Goal: Task Accomplishment & Management: Complete application form

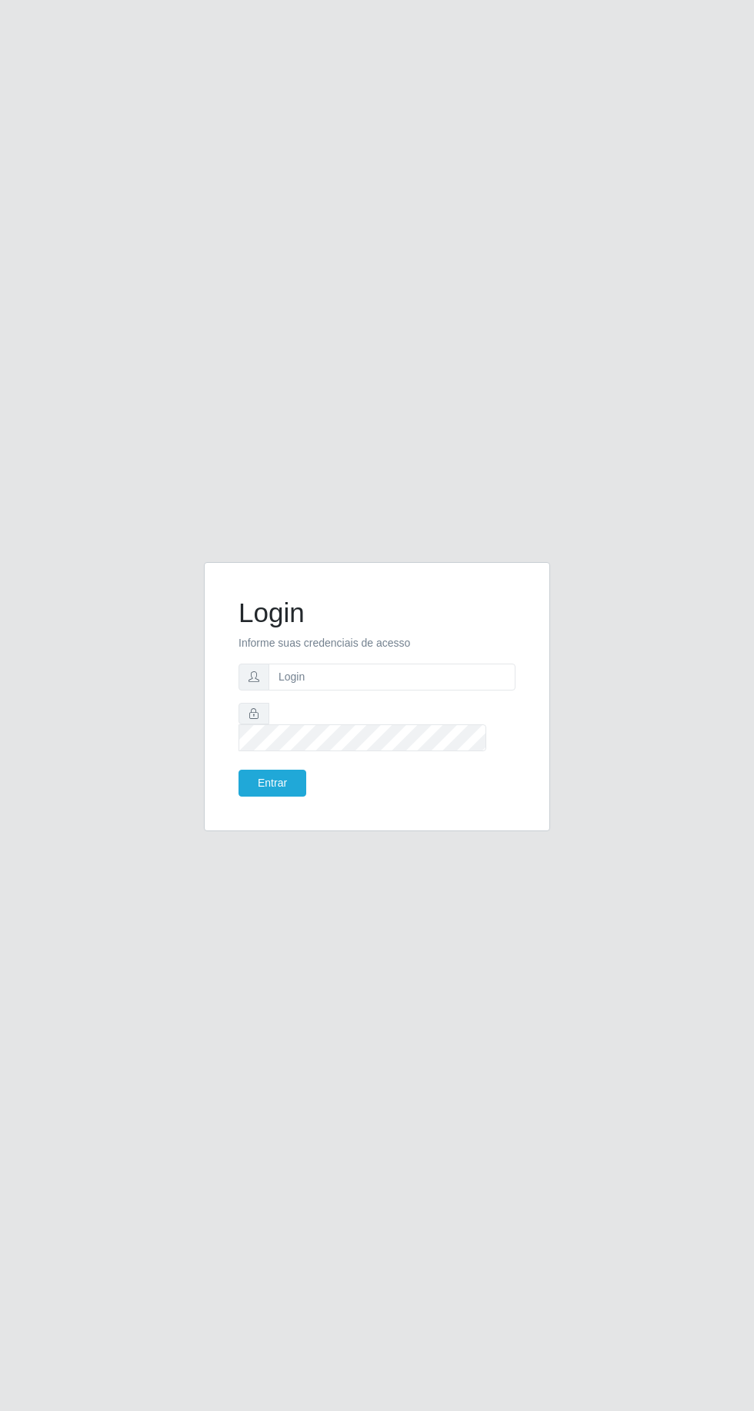
scroll to position [3, 0]
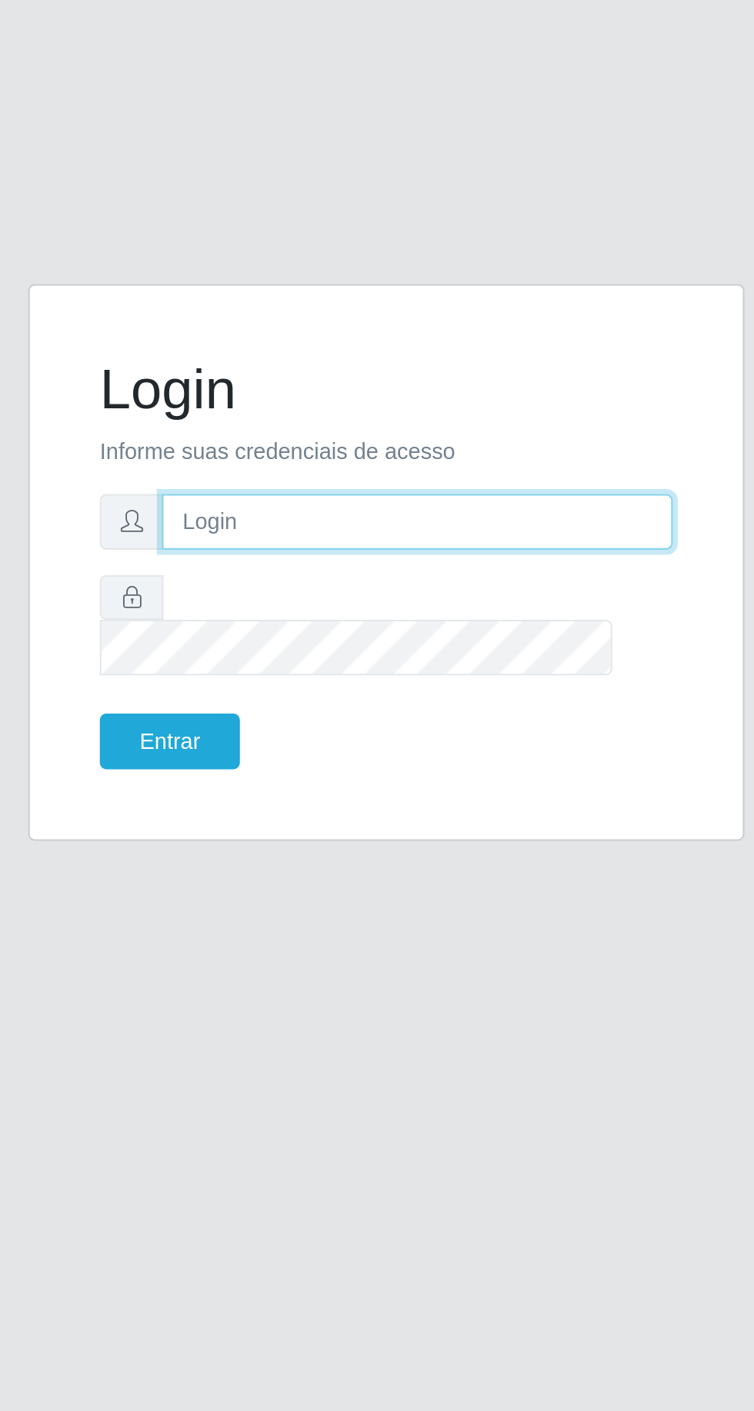
click at [395, 691] on input "text" at bounding box center [391, 677] width 247 height 27
type input "LucasBemais@B09"
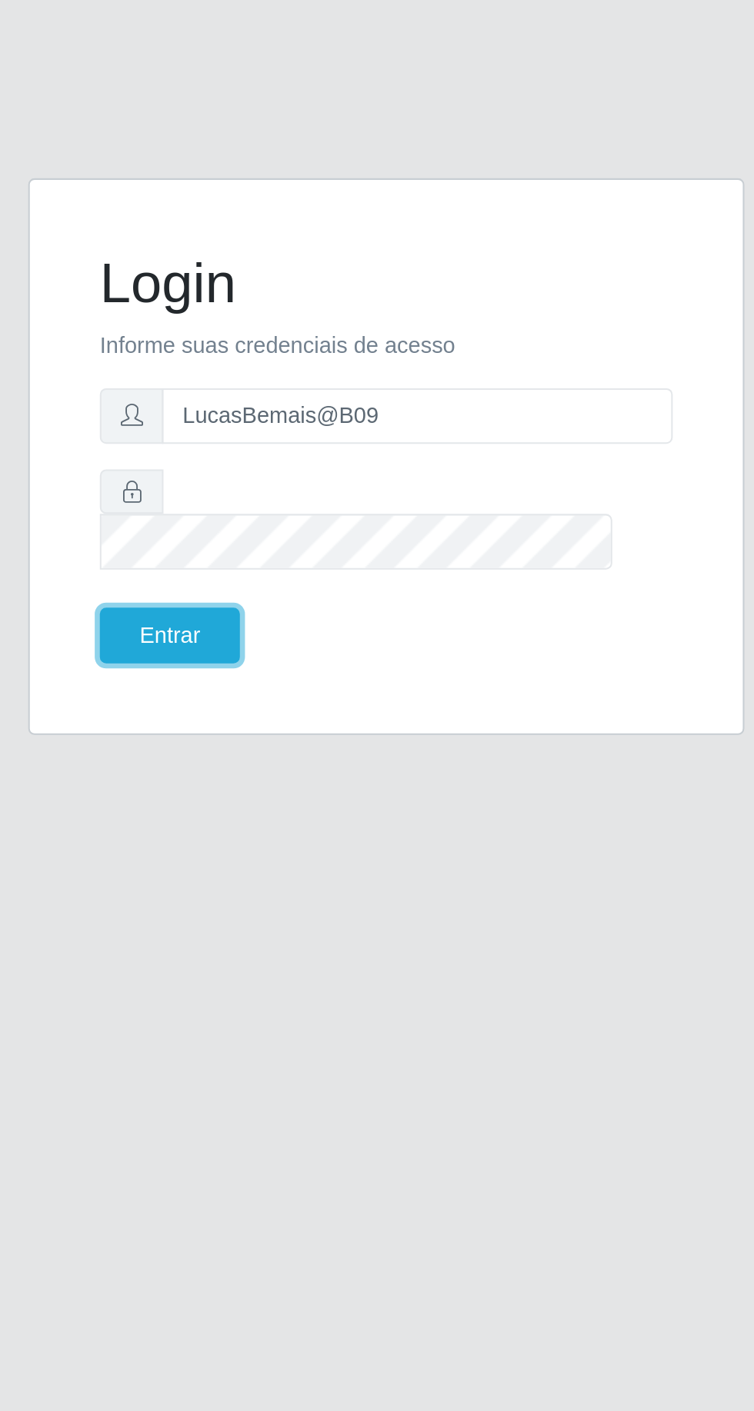
click at [250, 797] on button "Entrar" at bounding box center [272, 783] width 68 height 27
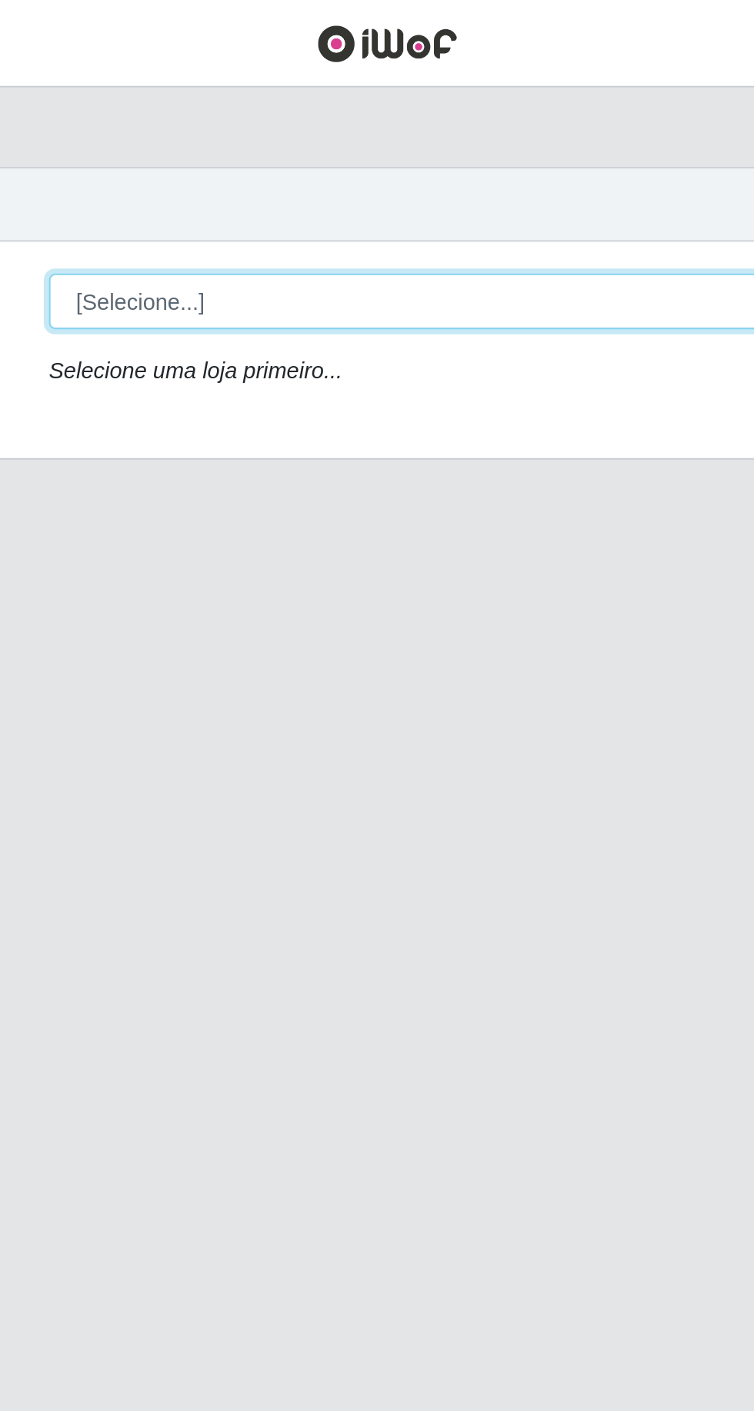
click at [408, 148] on select "[Selecione...] Bemais Supermercados - B9 Bessa" at bounding box center [464, 145] width 501 height 27
select select "410"
click at [214, 132] on select "[Selecione...] Bemais Supermercados - B9 Bessa" at bounding box center [464, 145] width 501 height 27
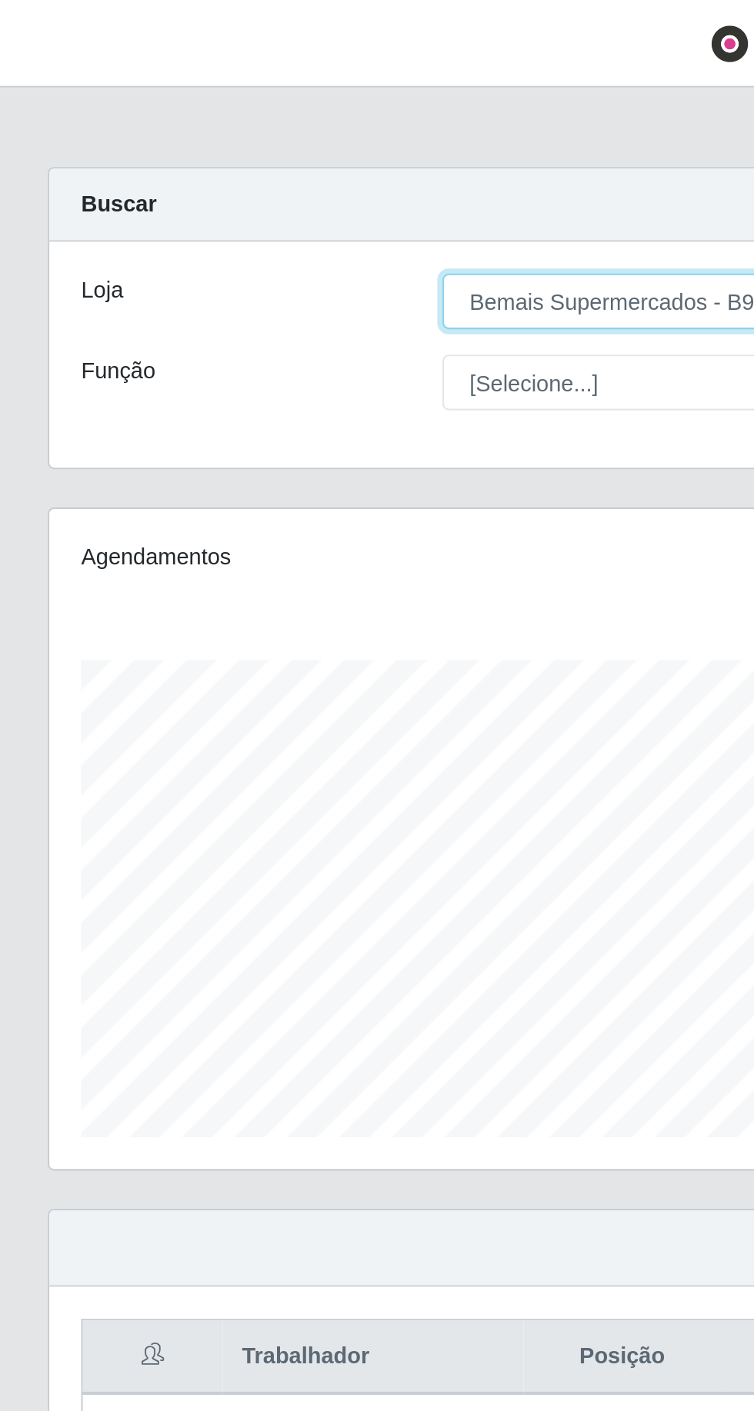
scroll to position [318, 706]
click at [18, 10] on button "button" at bounding box center [19, 20] width 38 height 25
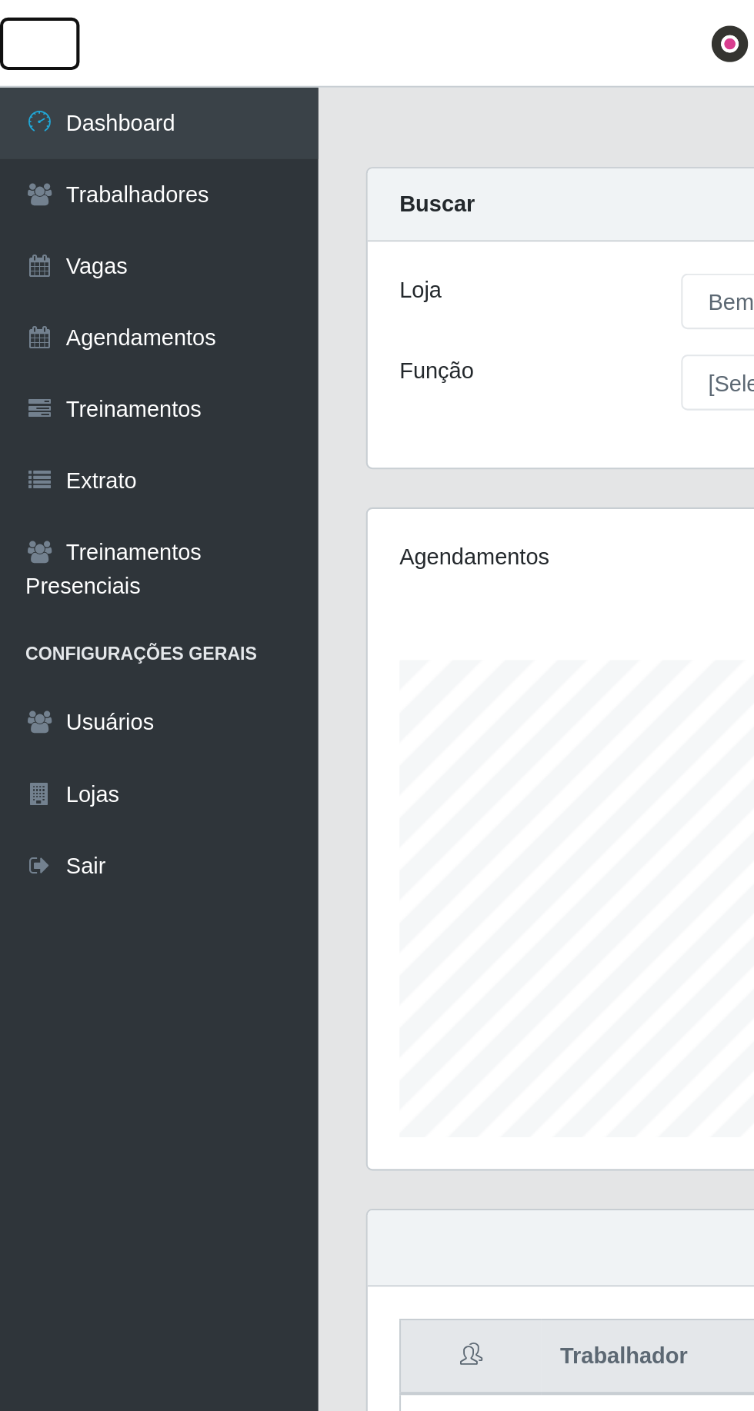
scroll to position [768667, 768433]
click at [91, 124] on link "Vagas" at bounding box center [77, 129] width 154 height 35
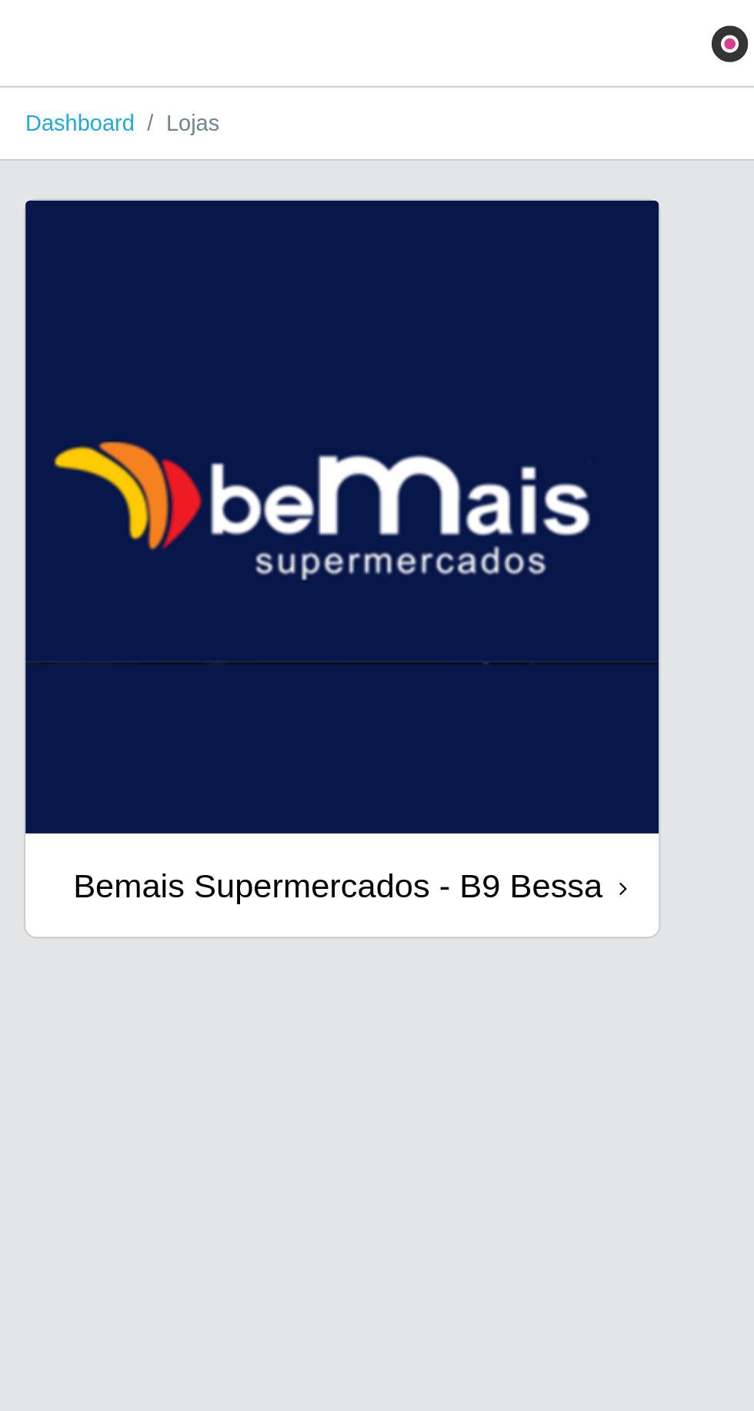
click at [201, 231] on img at bounding box center [165, 250] width 306 height 306
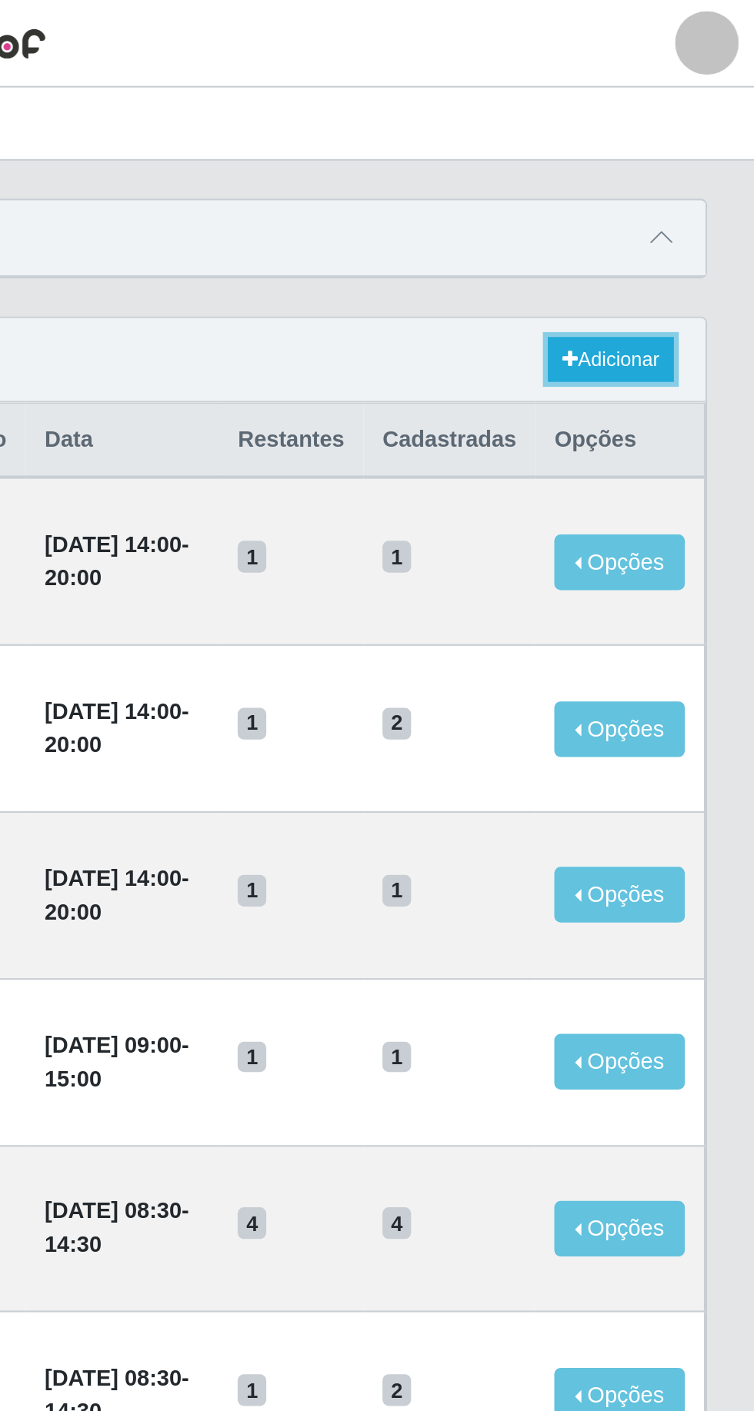
click at [693, 173] on link "Adicionar" at bounding box center [684, 174] width 61 height 22
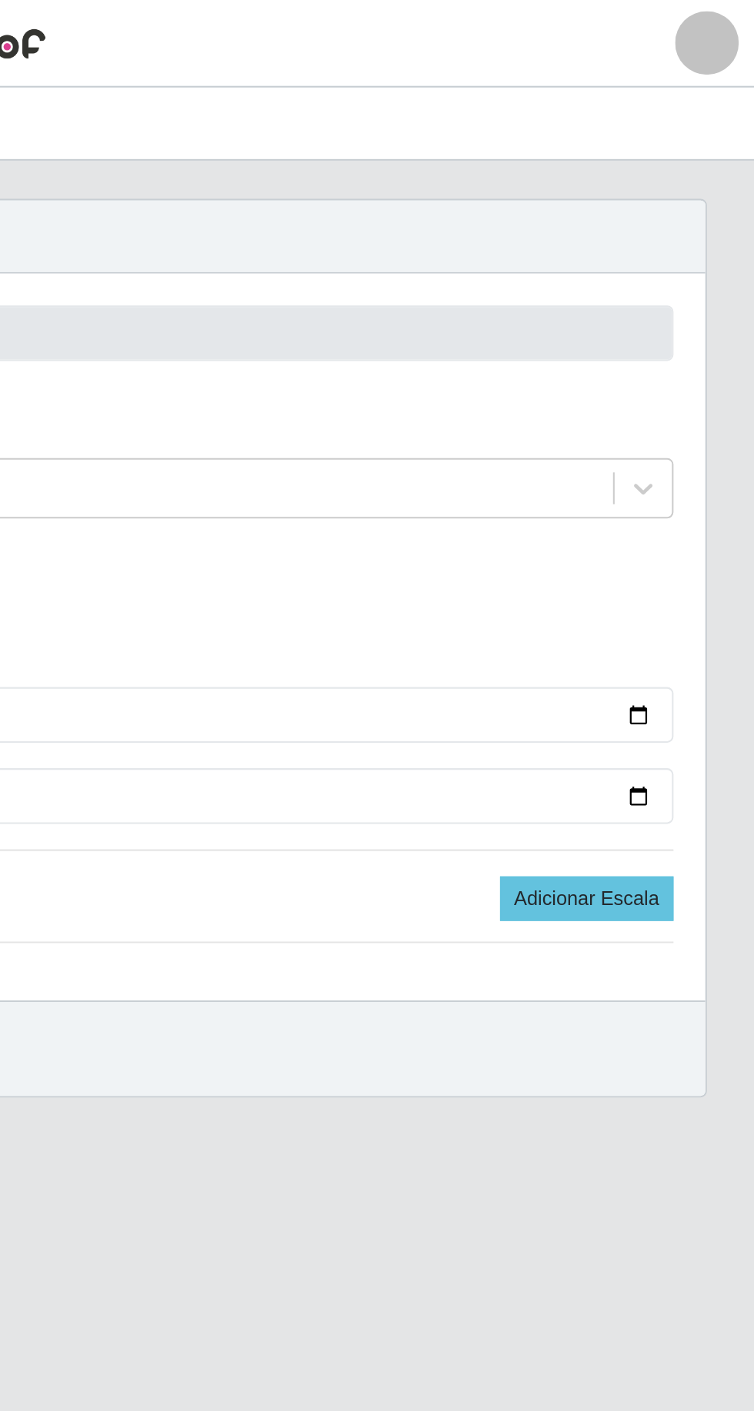
type input "Bemais Supermercados - B9 Bessa"
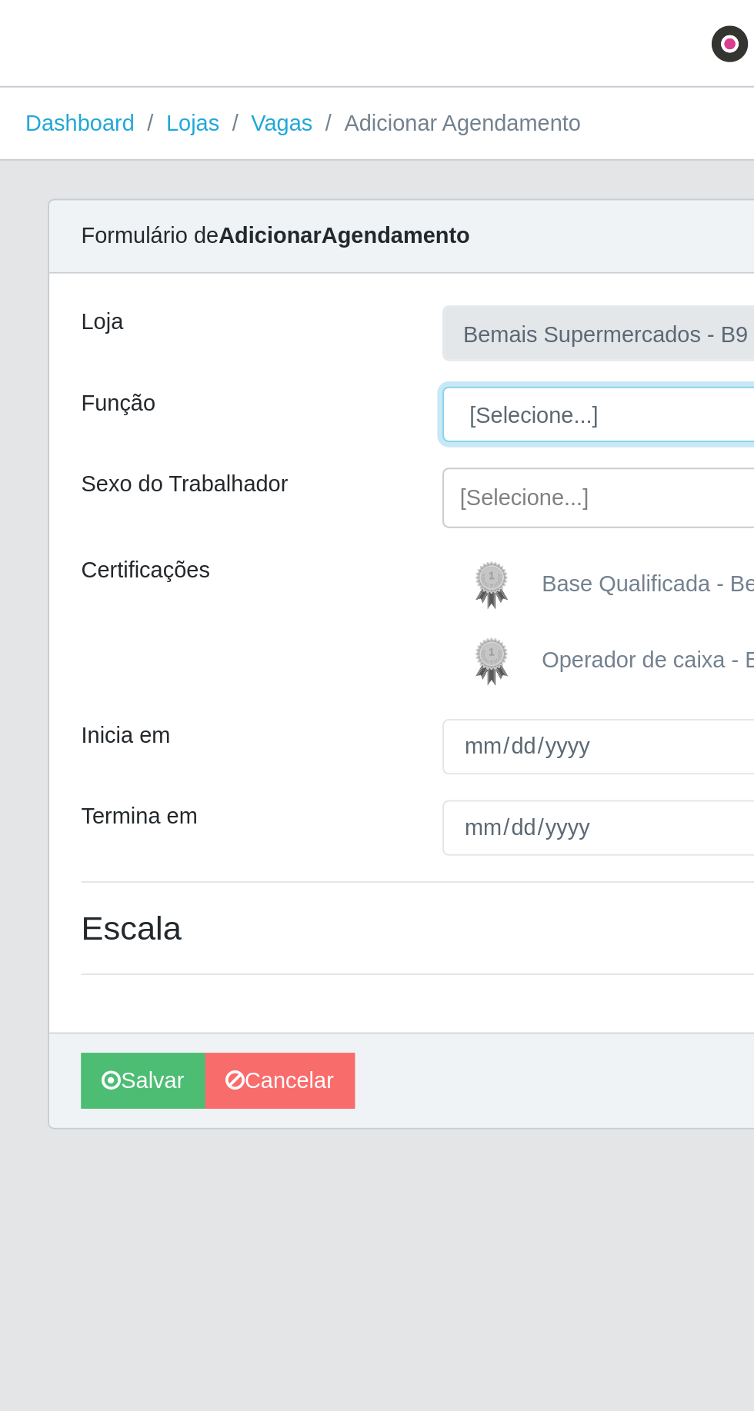
click at [318, 201] on select "[Selecione...] ASG ASG + ASG ++ Auxiliar de Estoque Auxiliar de [GEOGRAPHIC_DAT…" at bounding box center [464, 200] width 501 height 27
select select "124"
click at [214, 187] on select "[Selecione...] ASG ASG + ASG ++ Auxiliar de Estoque Auxiliar de [GEOGRAPHIC_DAT…" at bounding box center [464, 200] width 501 height 27
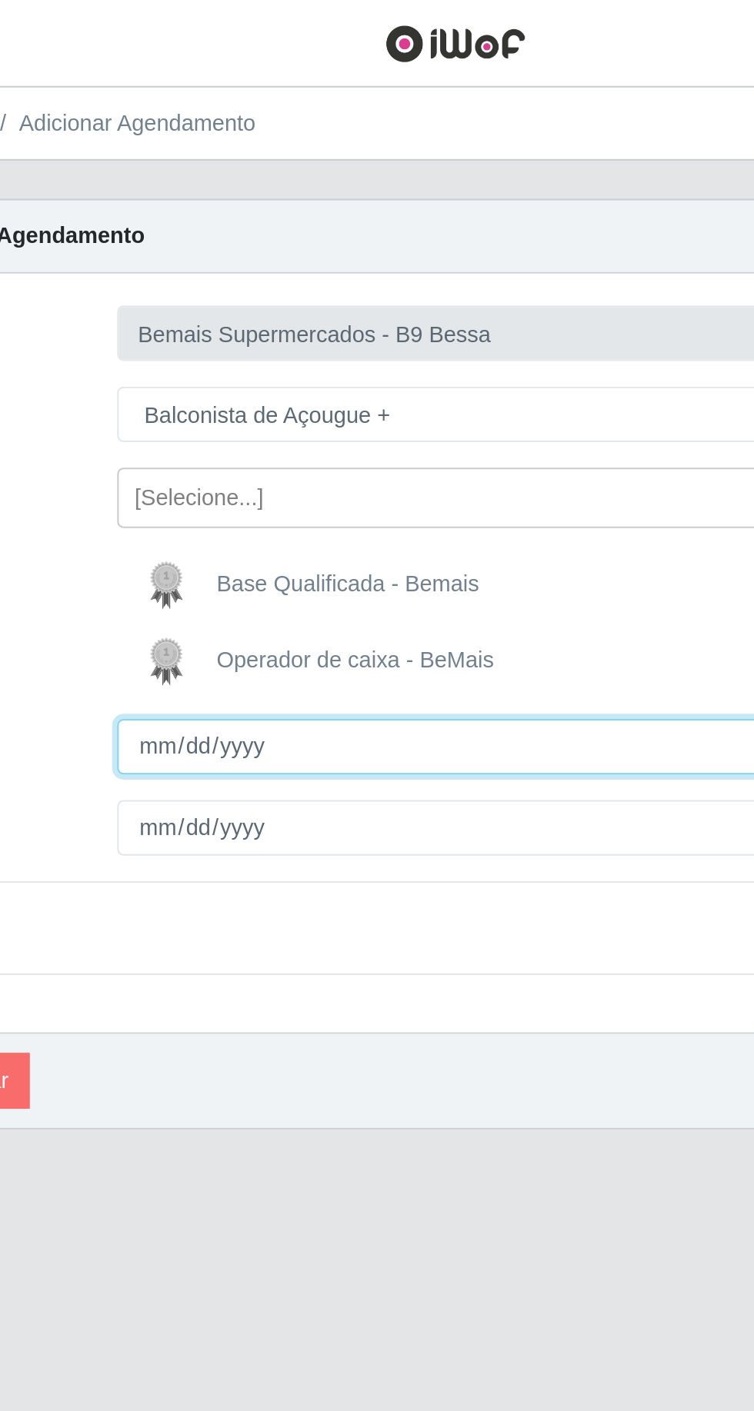
click at [375, 356] on input "Inicia em" at bounding box center [464, 361] width 501 height 27
type input "[DATE]"
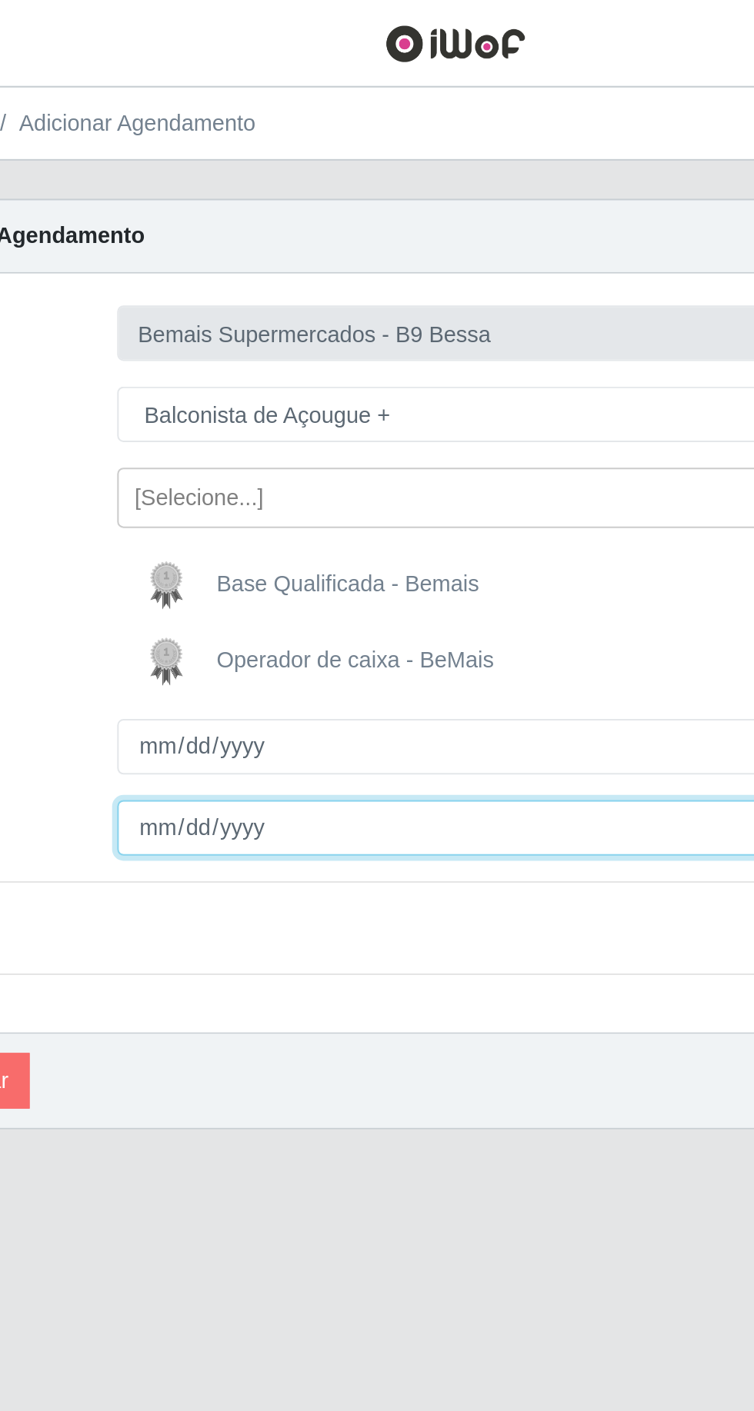
click at [325, 410] on input "Termina em" at bounding box center [464, 400] width 501 height 27
type input "[DATE]"
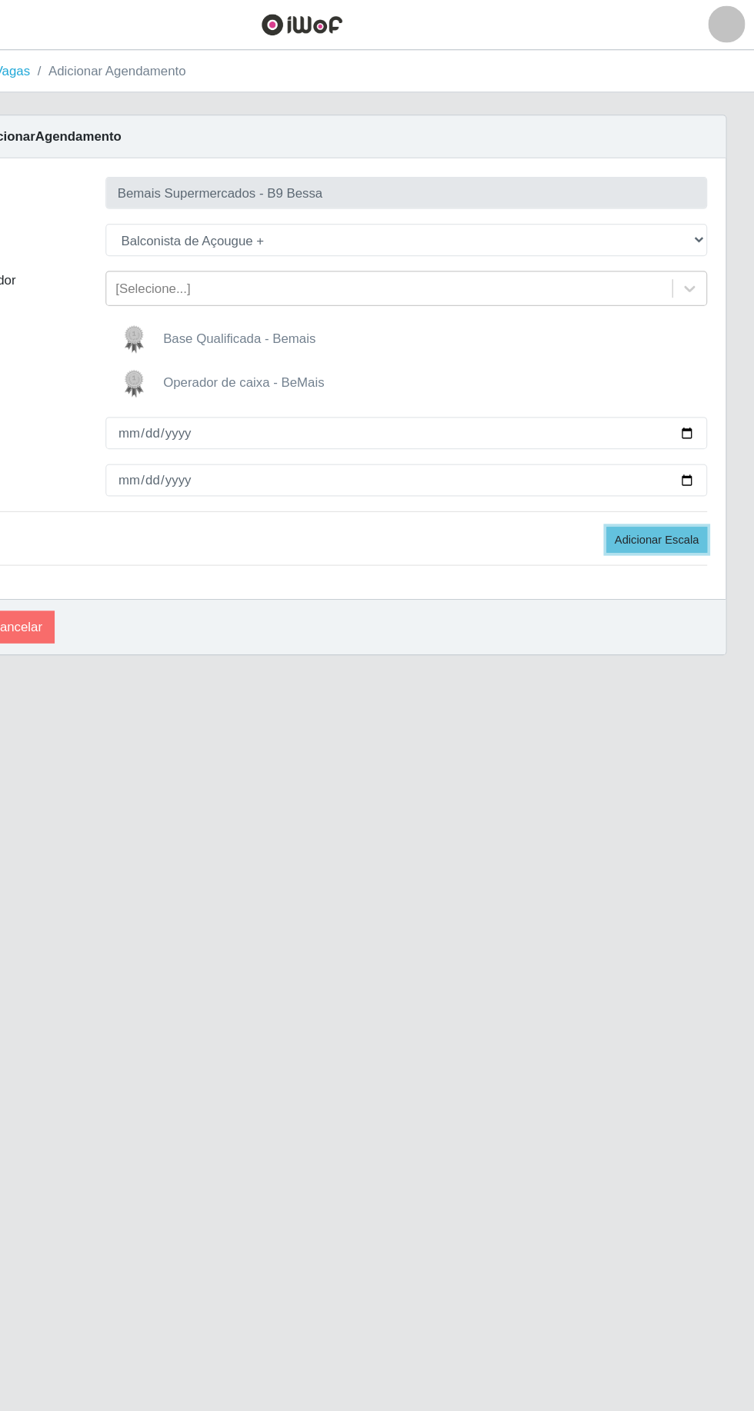
click at [695, 456] on button "Adicionar Escala" at bounding box center [673, 450] width 84 height 22
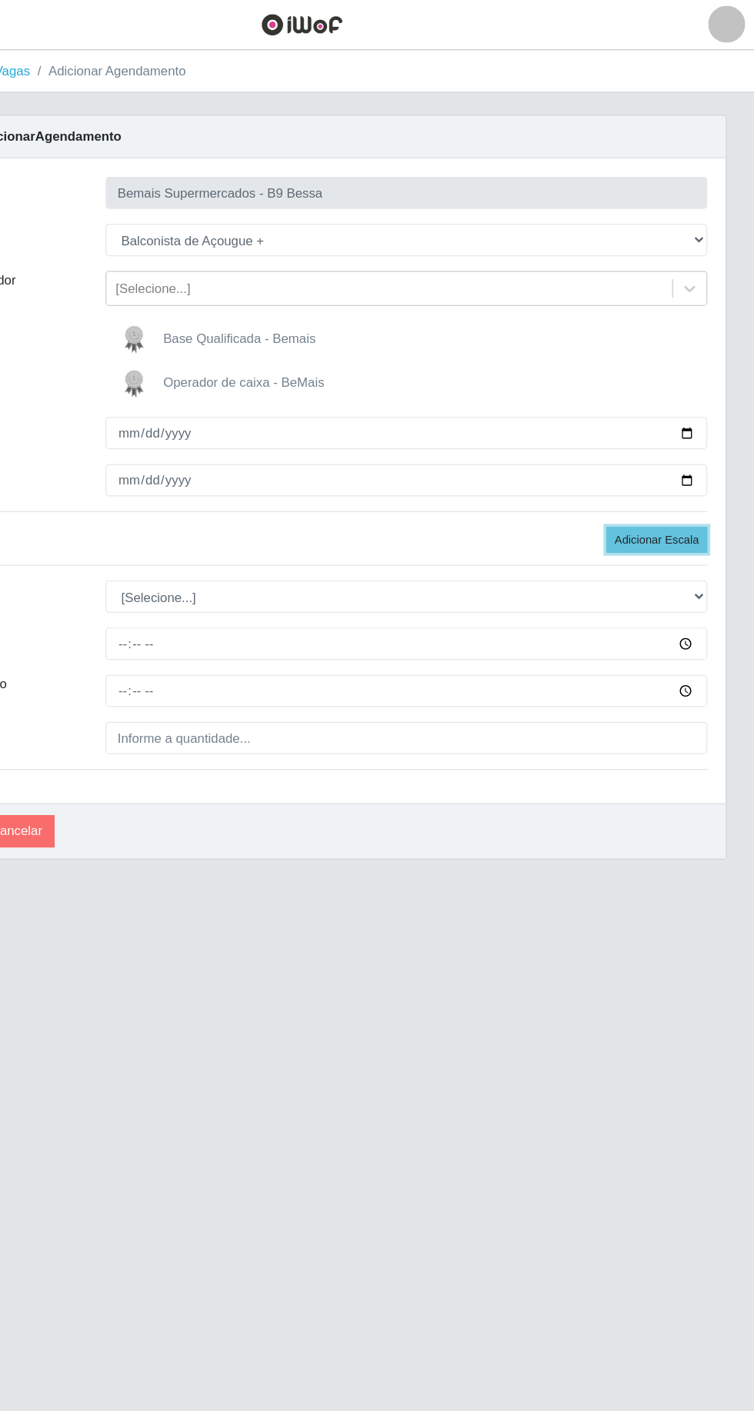
click at [689, 448] on button "Adicionar Escala" at bounding box center [673, 450] width 84 height 22
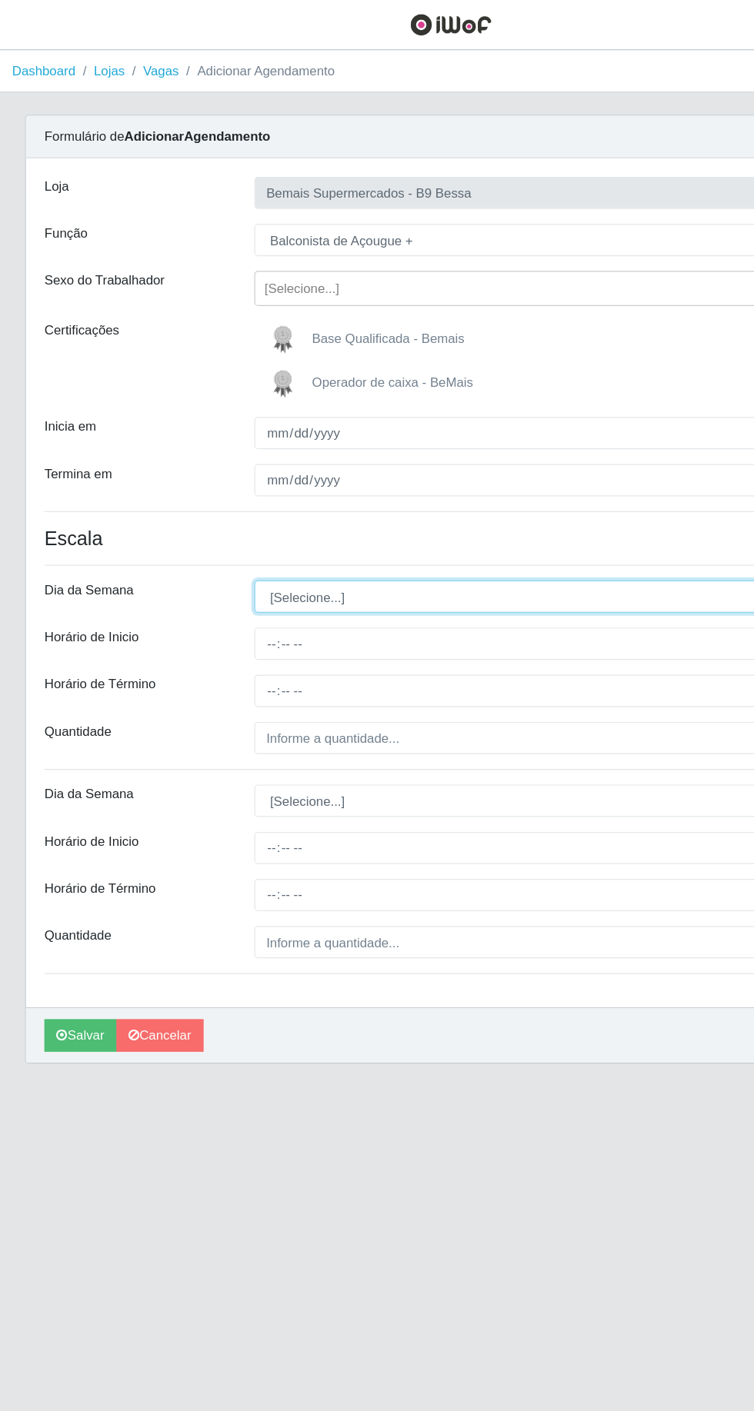
click at [451, 495] on select "[Selecione...] Segunda Terça Quarta Quinta Sexta Sábado Domingo" at bounding box center [464, 497] width 501 height 27
select select "5"
click at [214, 484] on select "[Selecione...] Segunda Terça Quarta Quinta Sexta Sábado Domingo" at bounding box center [464, 497] width 501 height 27
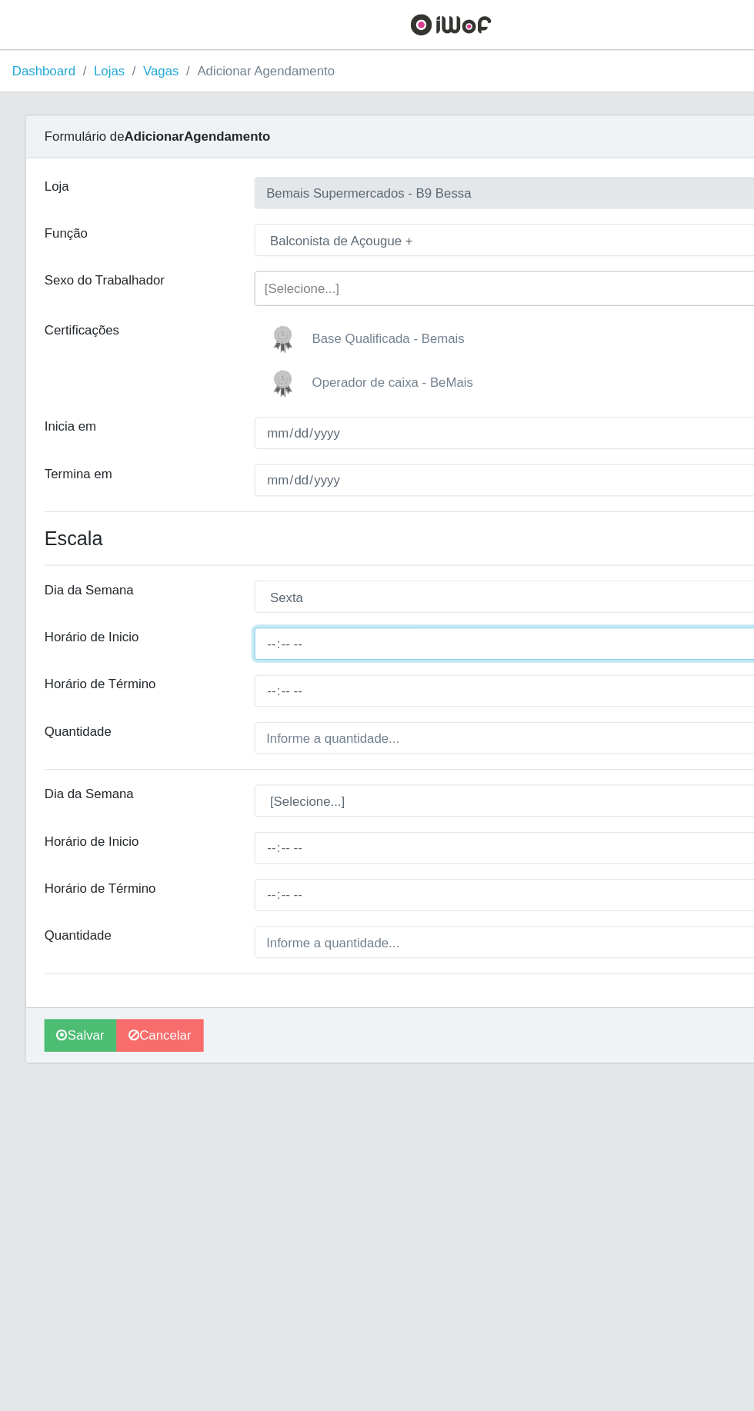
click at [353, 535] on input "Horário de Inicio" at bounding box center [464, 536] width 501 height 27
type input "15:00"
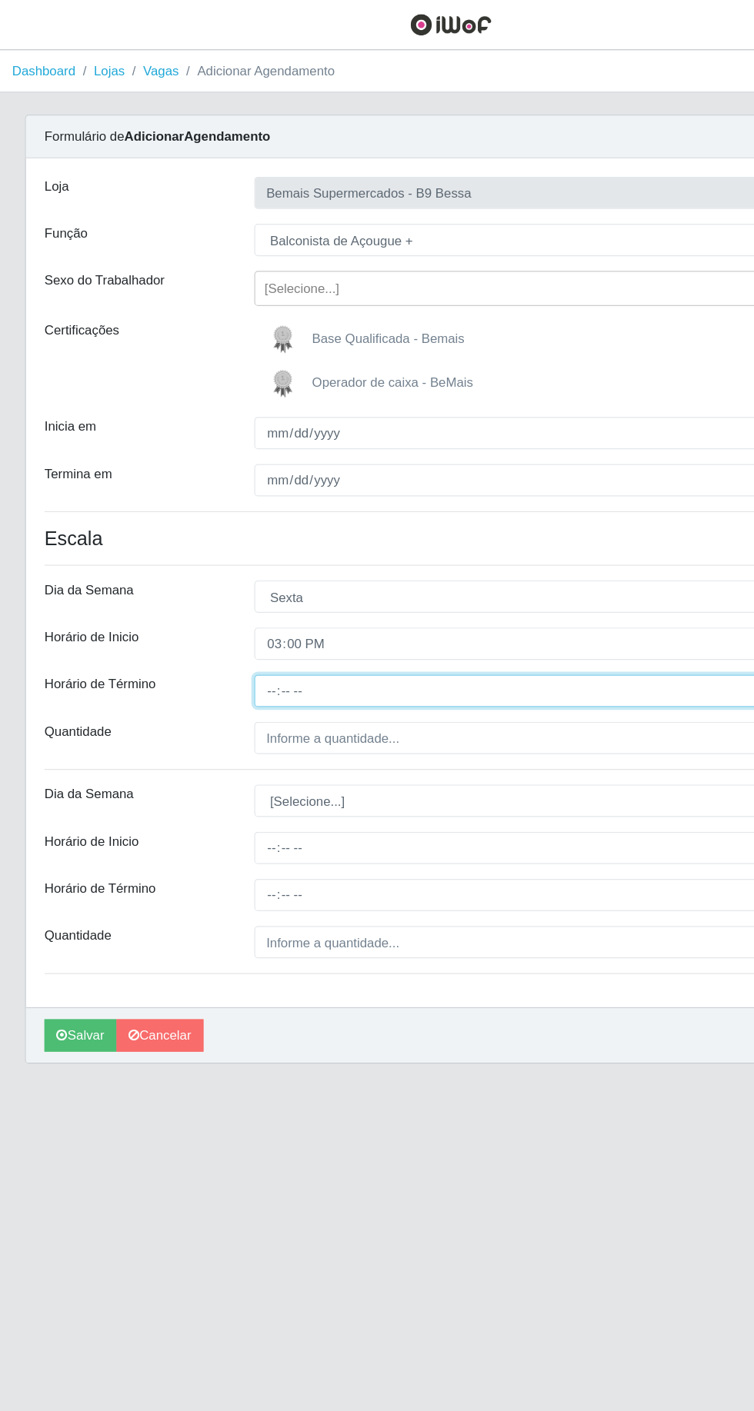
click at [404, 578] on input "Horário de Término" at bounding box center [464, 575] width 501 height 27
type input "21:00"
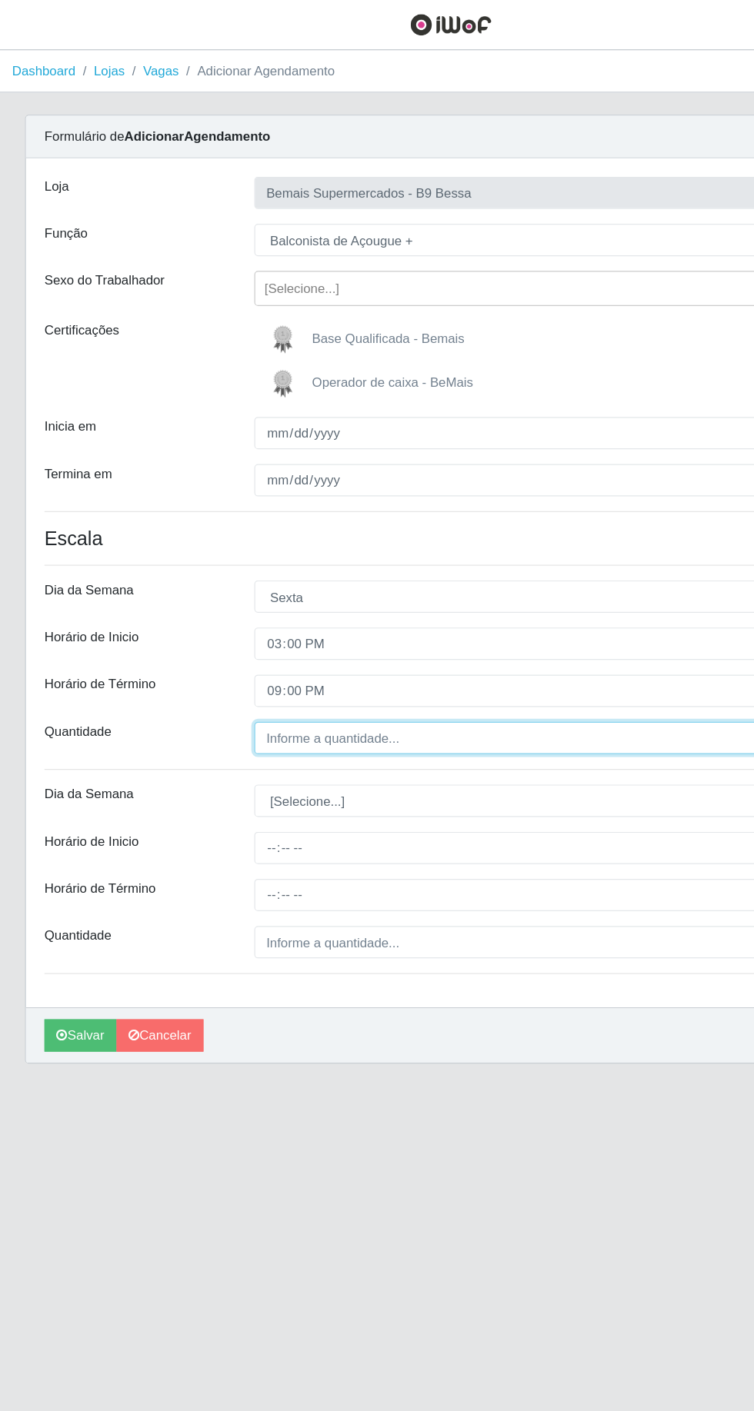
click at [360, 617] on input "Quantidade" at bounding box center [464, 614] width 501 height 27
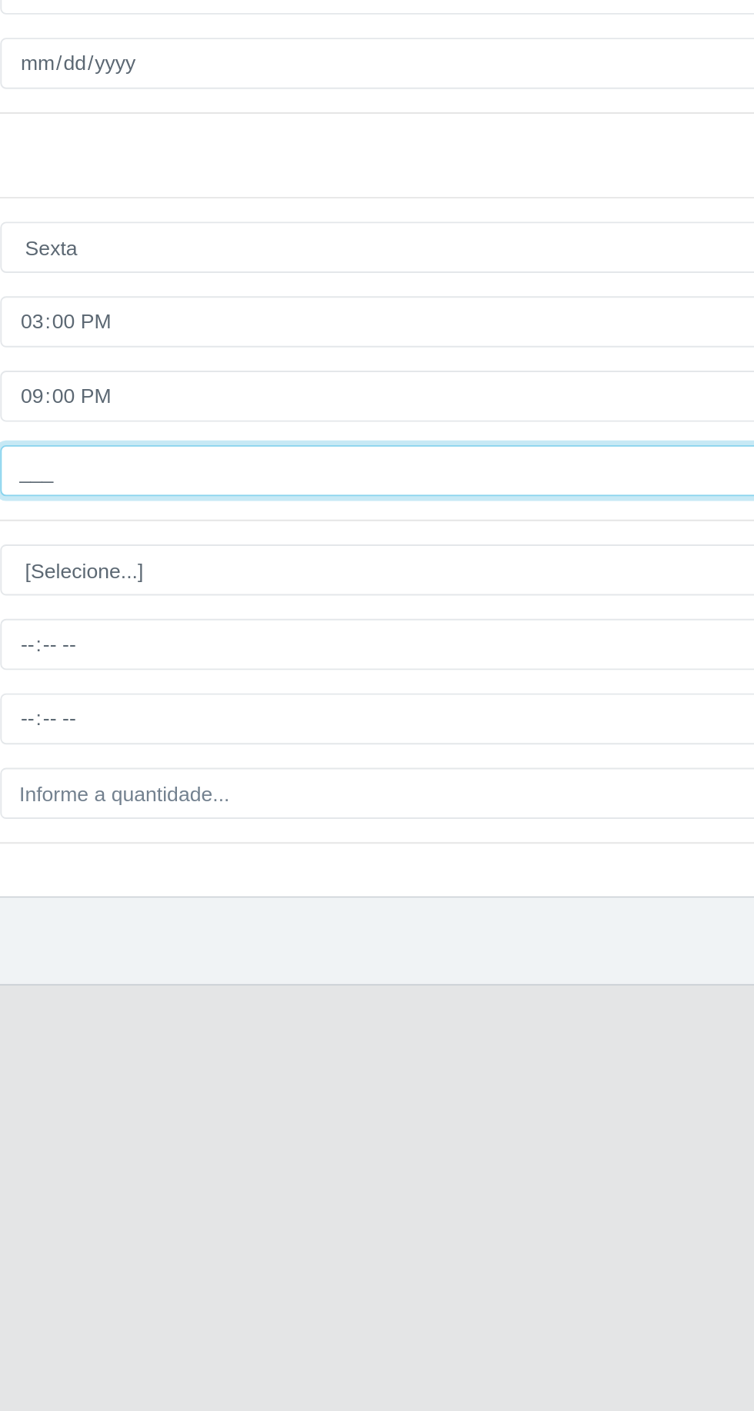
type input "1__"
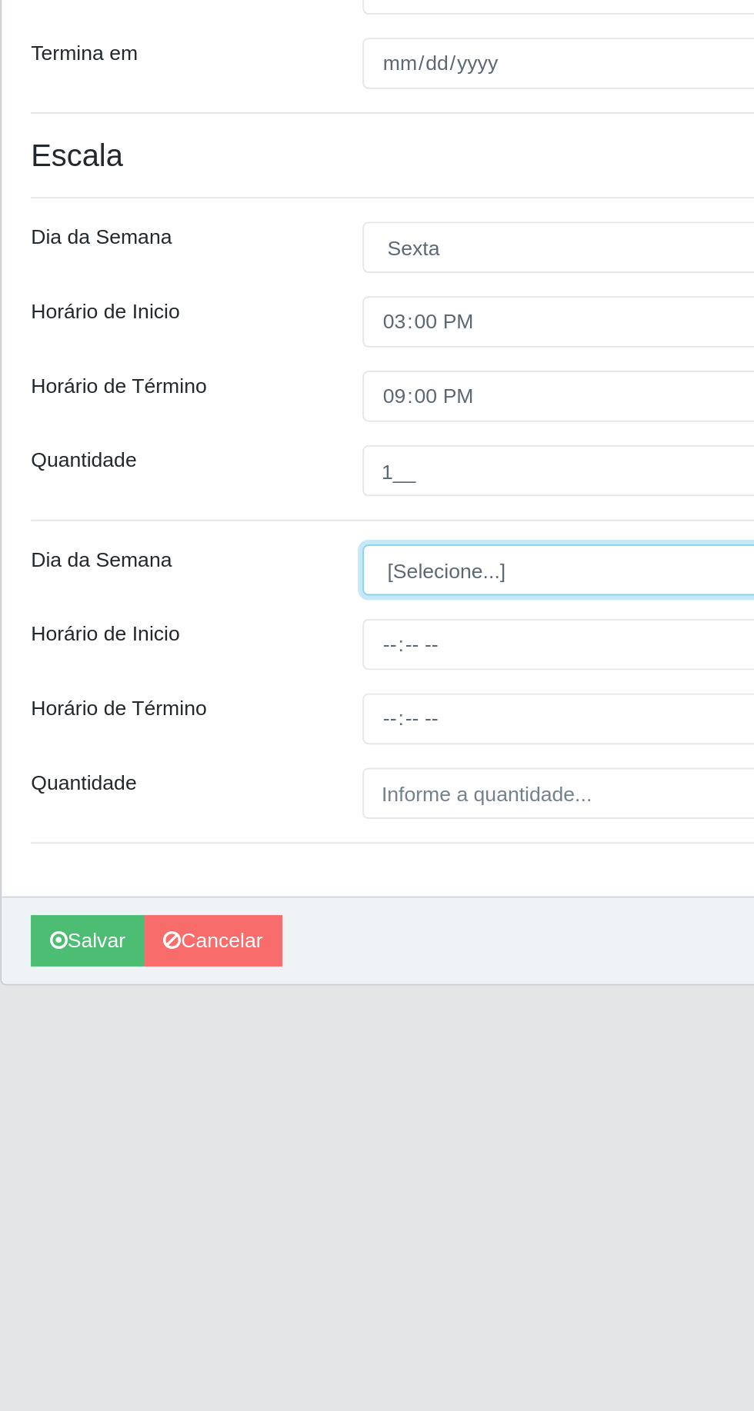
click at [329, 671] on select "[Selecione...] Segunda Terça Quarta Quinta Sexta Sábado Domingo" at bounding box center [464, 667] width 501 height 27
select select "6"
click at [214, 654] on select "[Selecione...] Segunda Terça Quarta Quinta Sexta Sábado Domingo" at bounding box center [464, 667] width 501 height 27
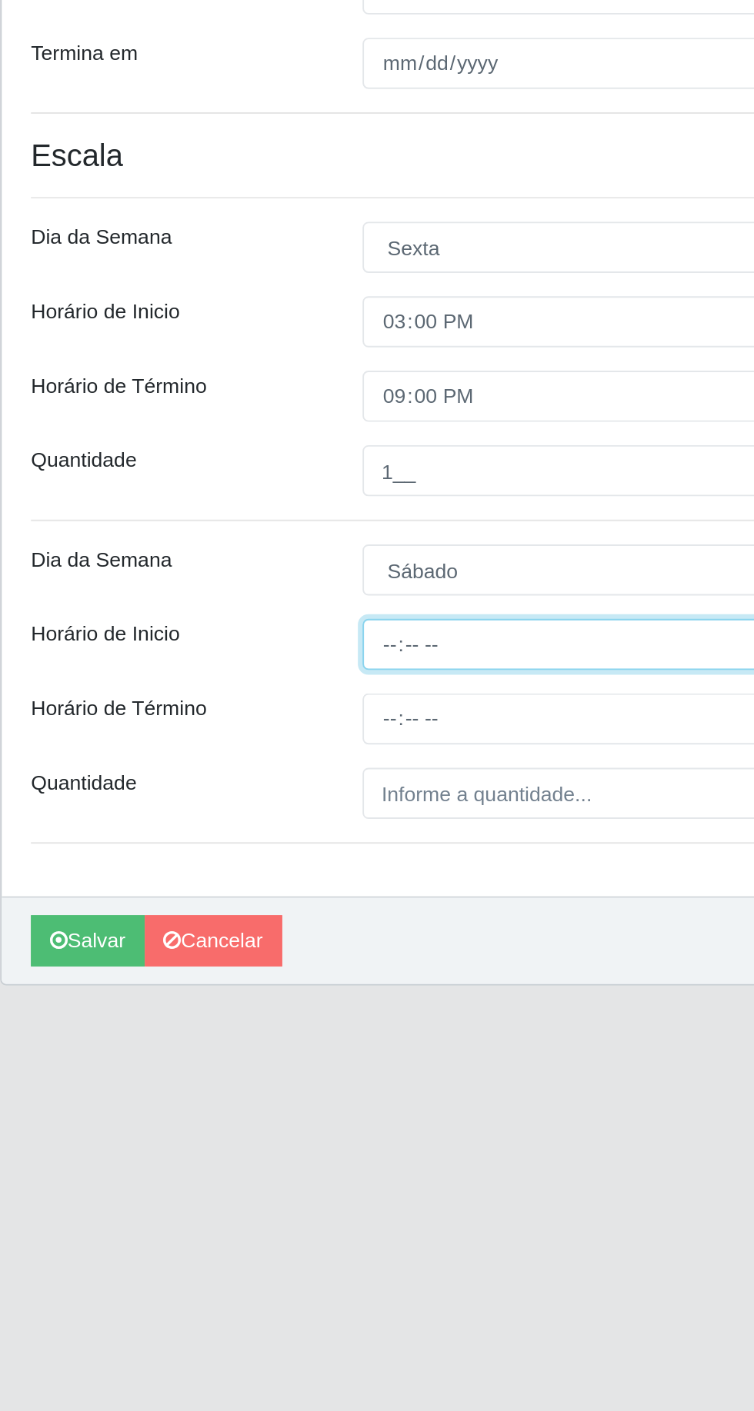
click at [281, 708] on input "Horário de Inicio" at bounding box center [464, 706] width 501 height 27
type input "15:00"
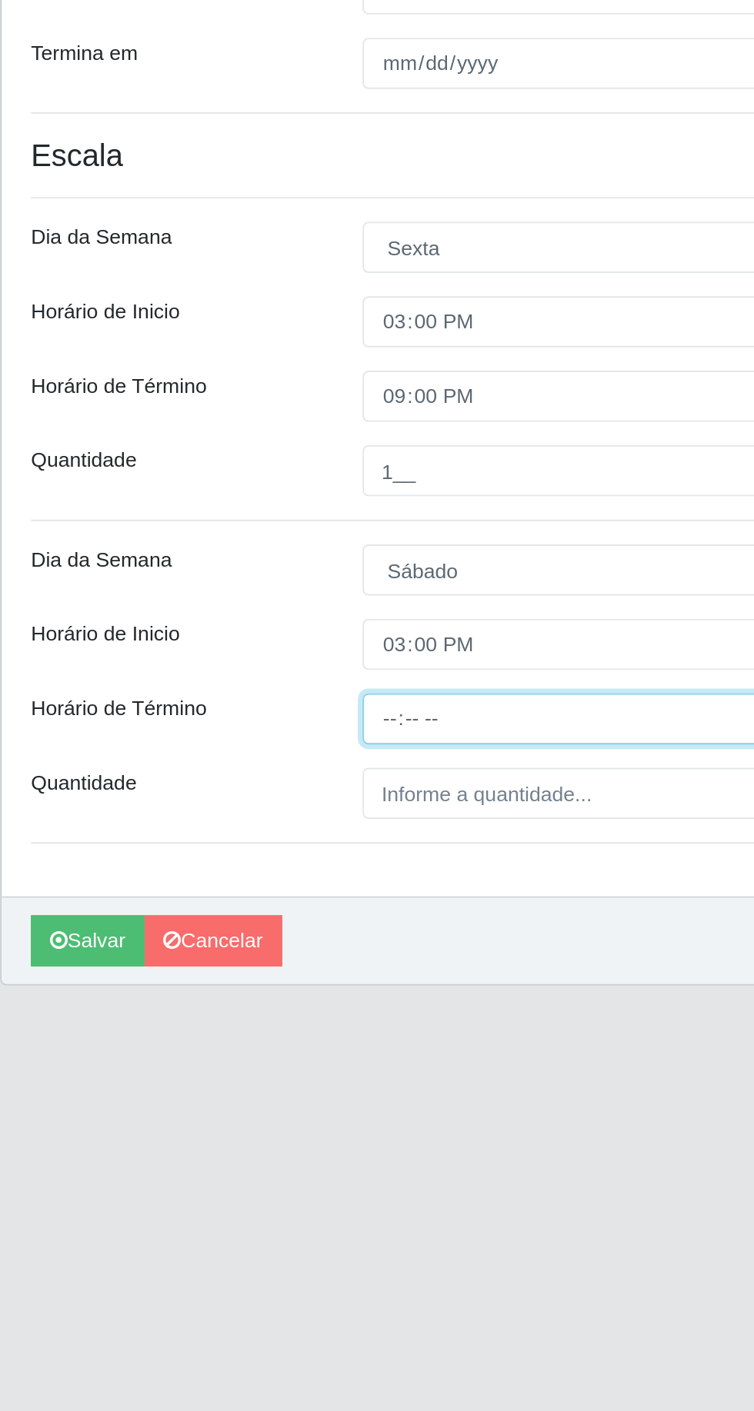
click at [300, 738] on input "Horário de Término" at bounding box center [464, 745] width 501 height 27
type input "21:00"
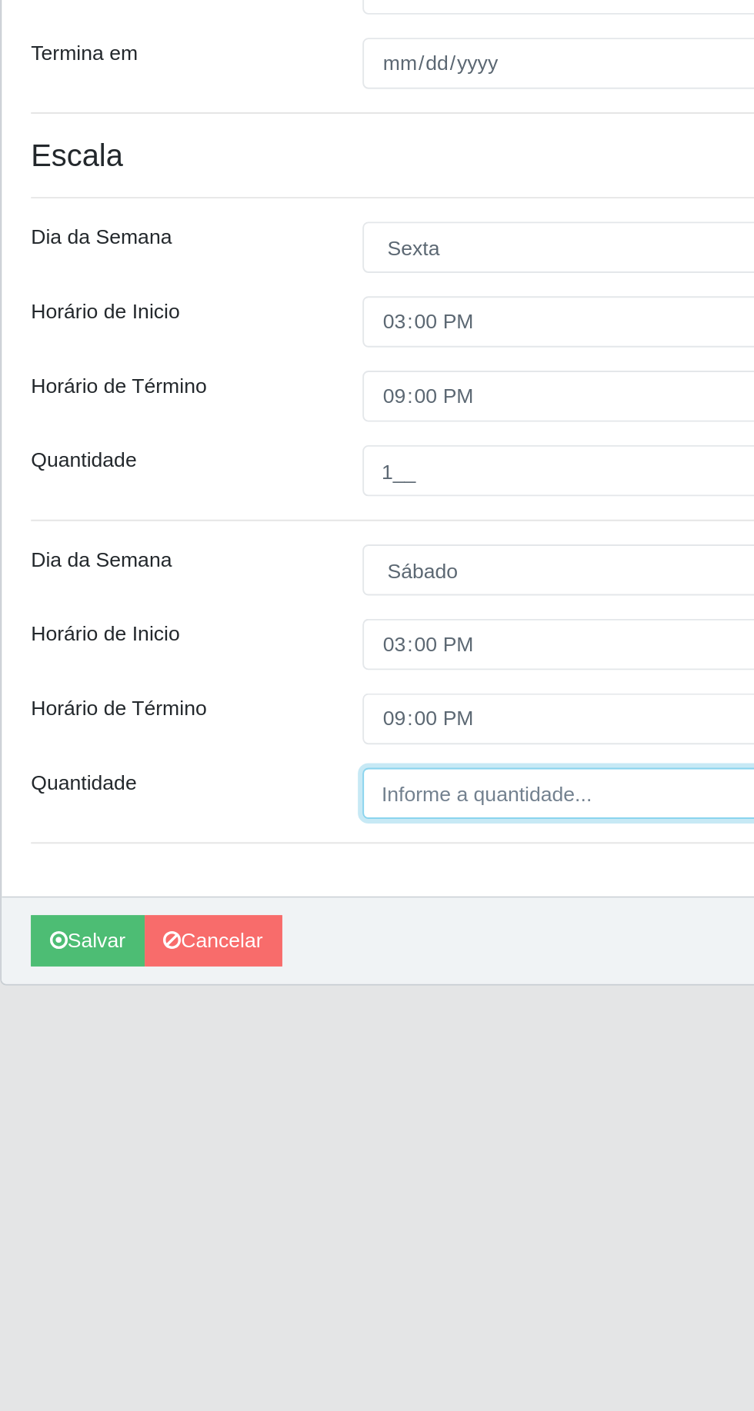
click at [295, 783] on input "Quantidade" at bounding box center [464, 784] width 501 height 27
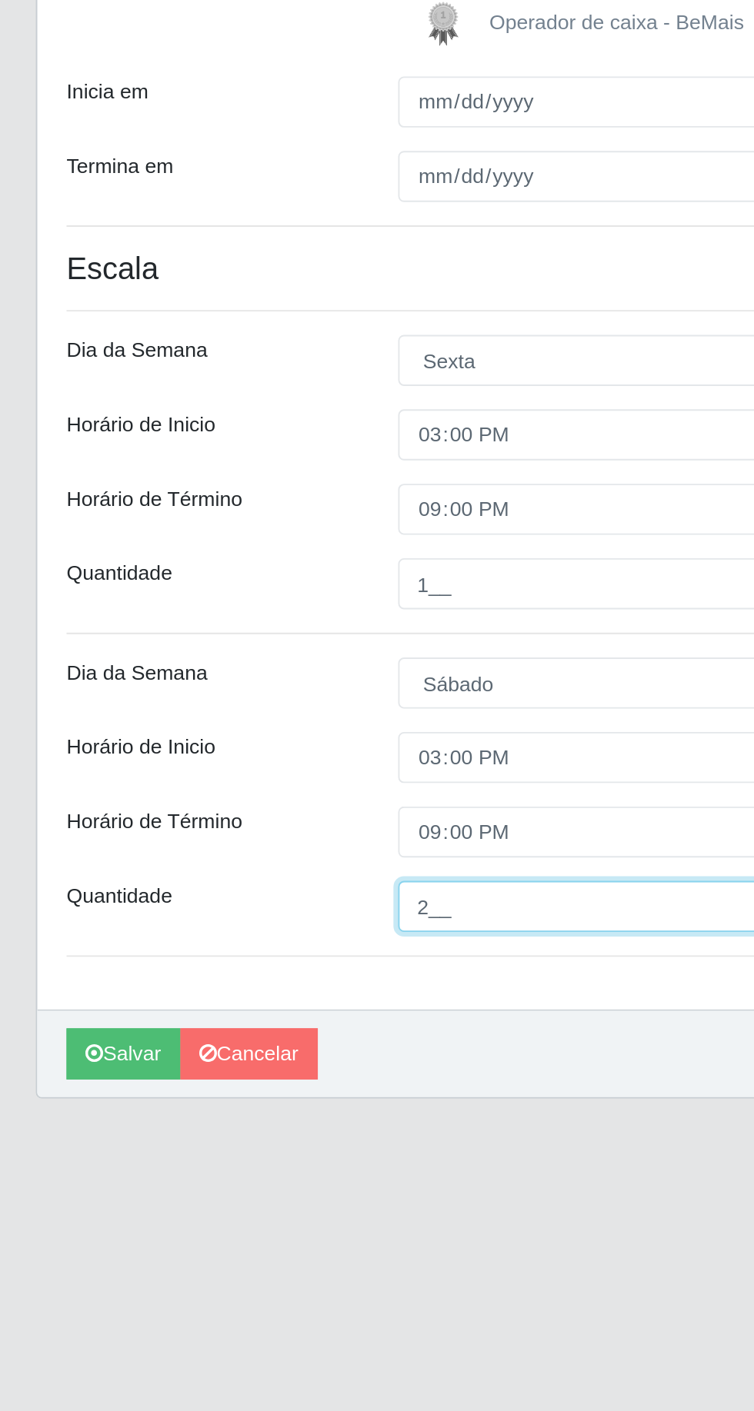
type input "2__"
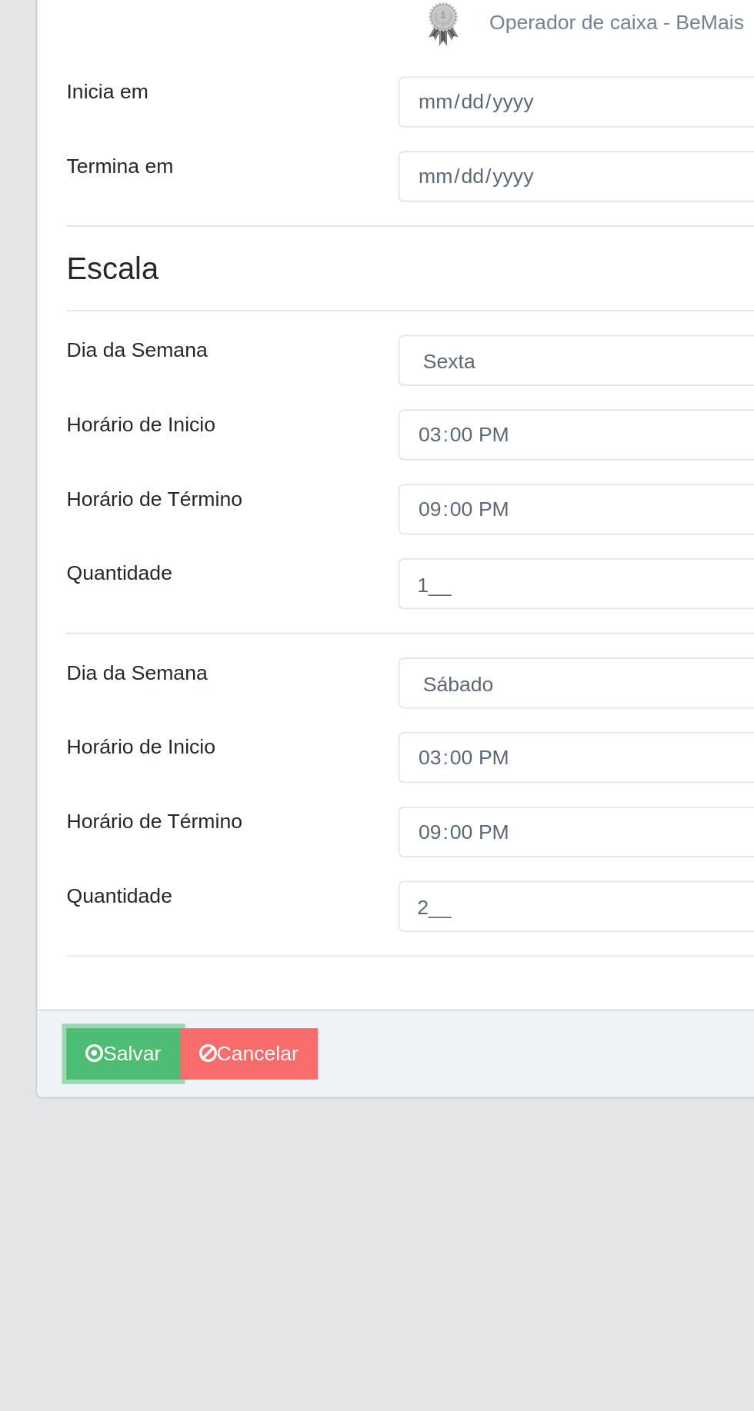
click at [75, 853] on button "Salvar" at bounding box center [69, 862] width 60 height 27
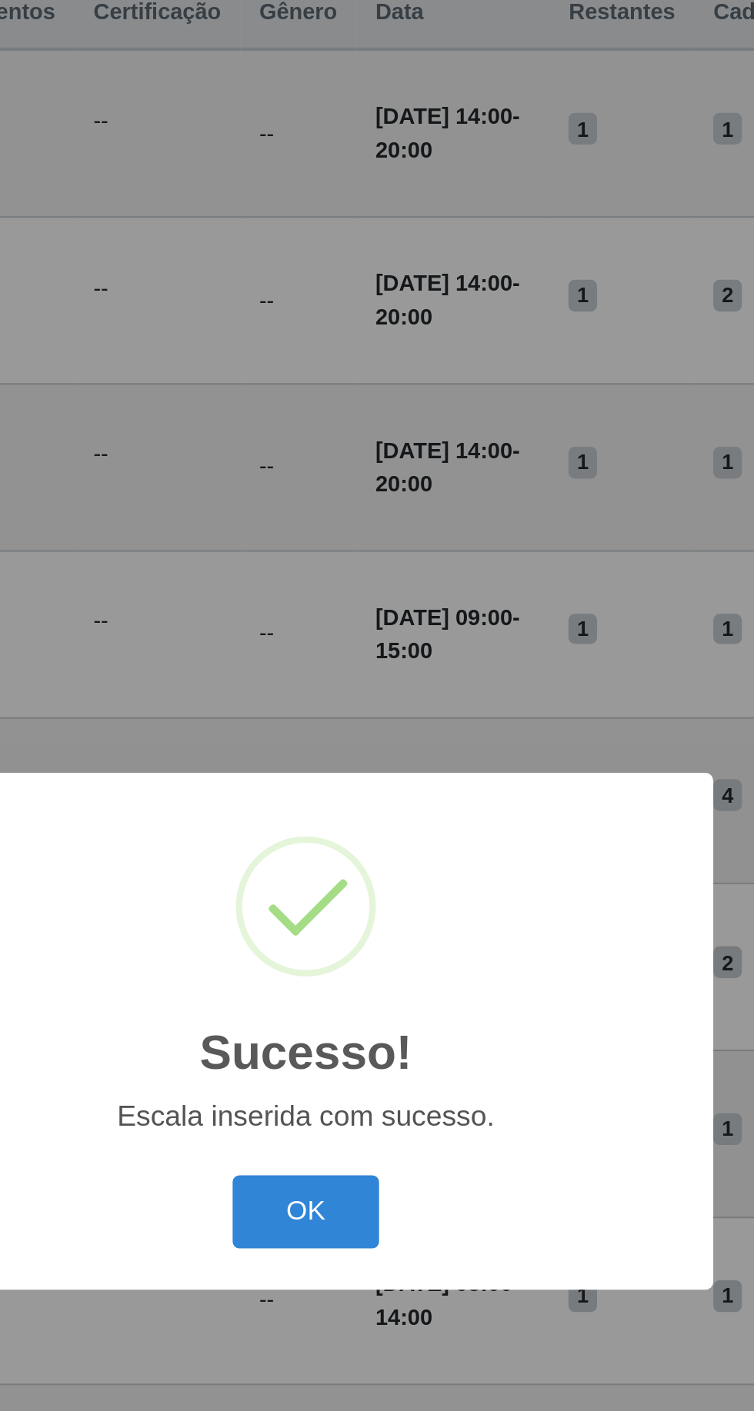
click at [382, 755] on div "Escala inserida com sucesso." at bounding box center [376, 747] width 363 height 16
click at [373, 811] on button "OK" at bounding box center [377, 793] width 72 height 36
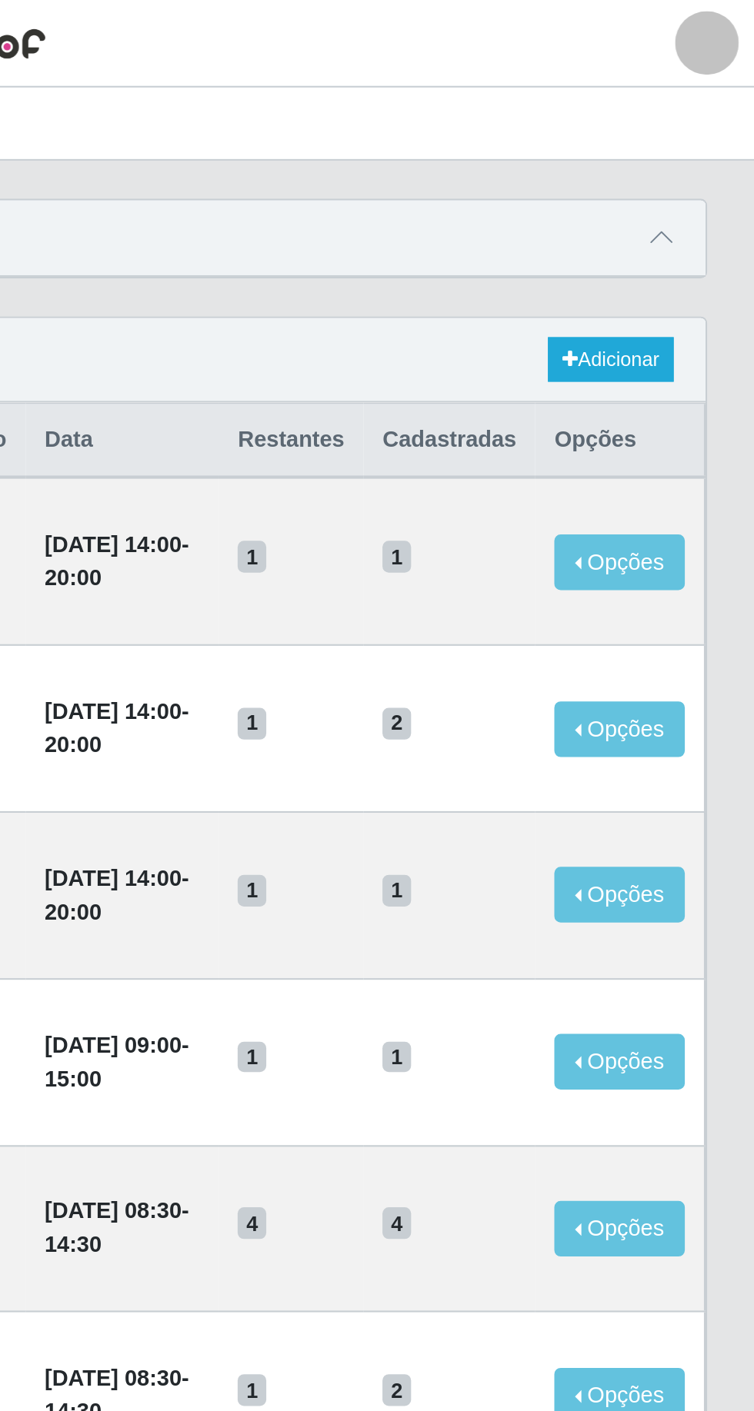
click at [714, 114] on span at bounding box center [708, 115] width 18 height 18
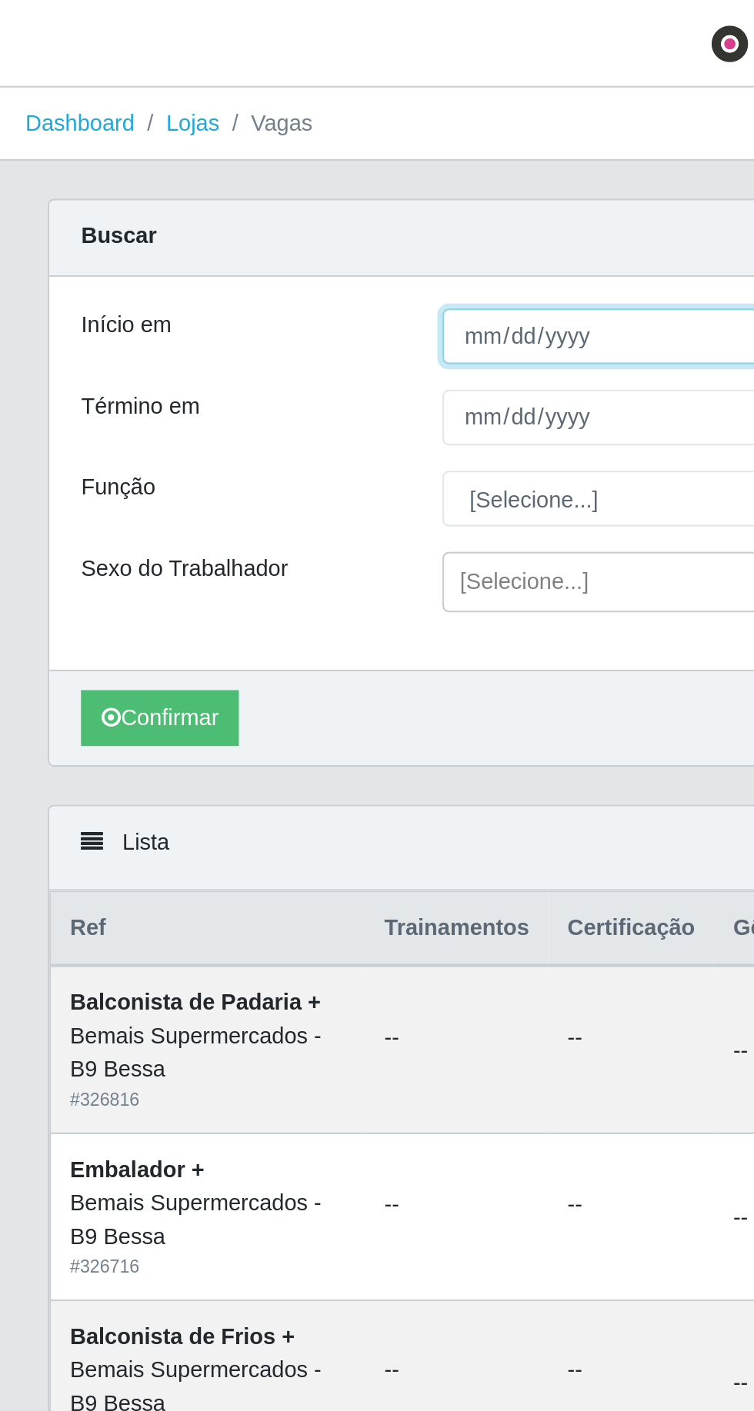
click at [300, 167] on input "Início em" at bounding box center [464, 162] width 501 height 27
type input "[DATE]"
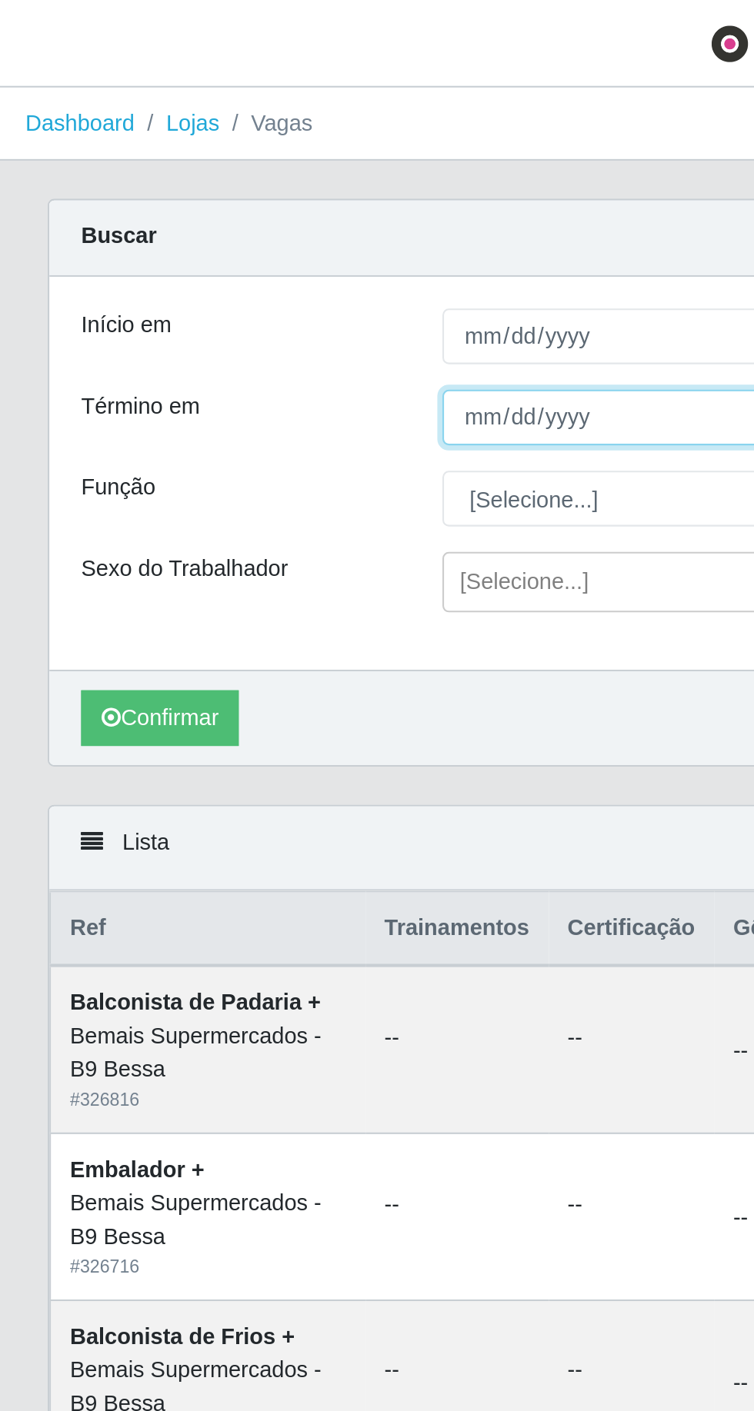
click at [301, 205] on input "Término em" at bounding box center [464, 201] width 501 height 27
type input "[DATE]"
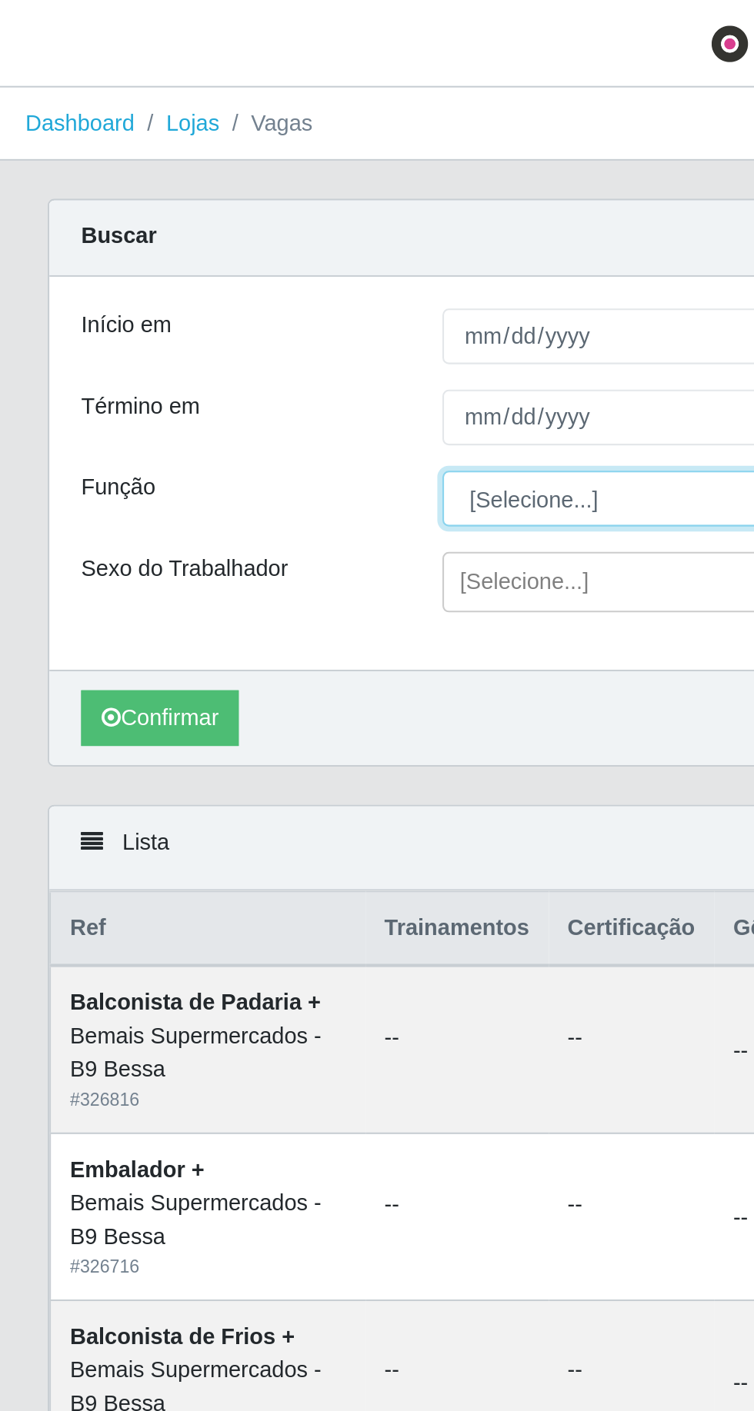
click at [295, 241] on select "[Selecione...] ASG ASG + ASG ++ Auxiliar de Estoque Auxiliar de [GEOGRAPHIC_DAT…" at bounding box center [464, 241] width 501 height 27
select select "124"
click at [214, 228] on select "[Selecione...] ASG ASG + ASG ++ Auxiliar de Estoque Auxiliar de [GEOGRAPHIC_DAT…" at bounding box center [464, 241] width 501 height 27
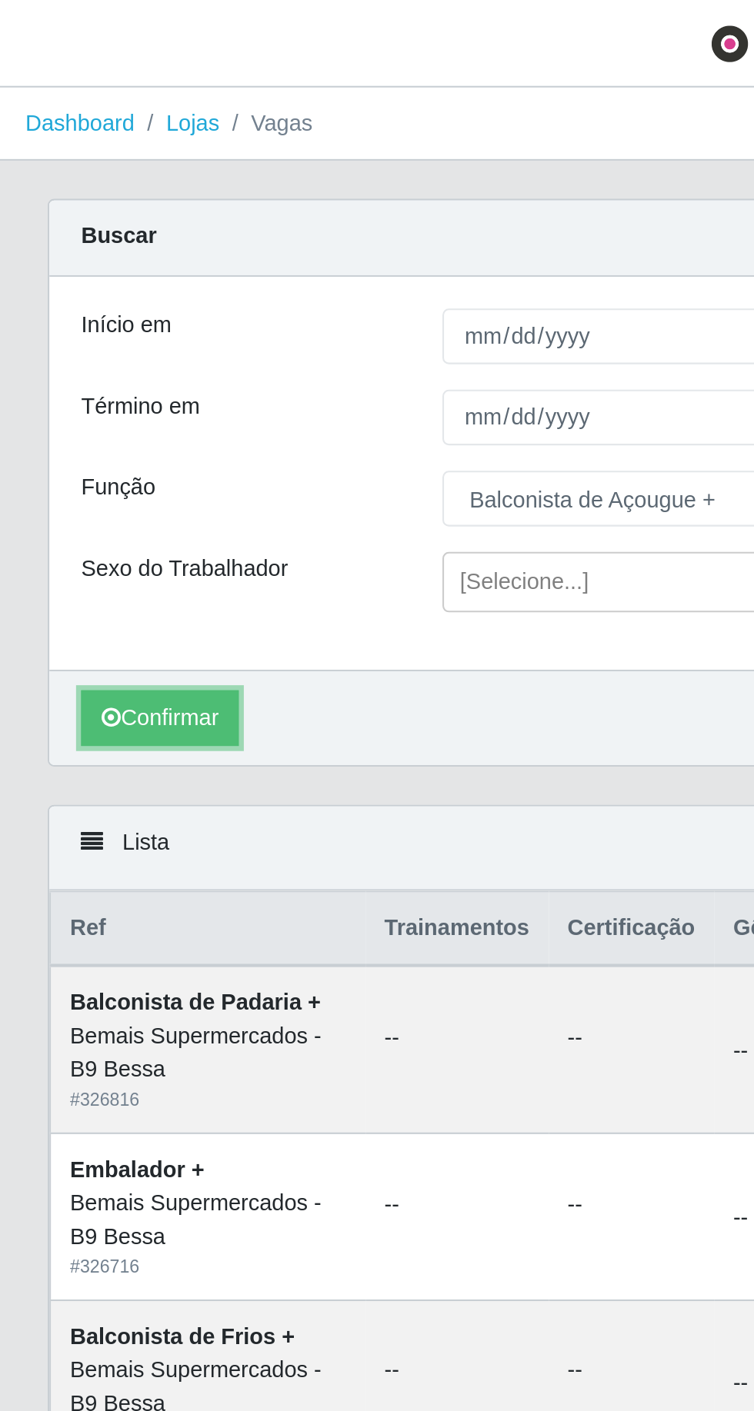
click at [102, 340] on button "Confirmar" at bounding box center [77, 347] width 76 height 27
